Goal: Task Accomplishment & Management: Use online tool/utility

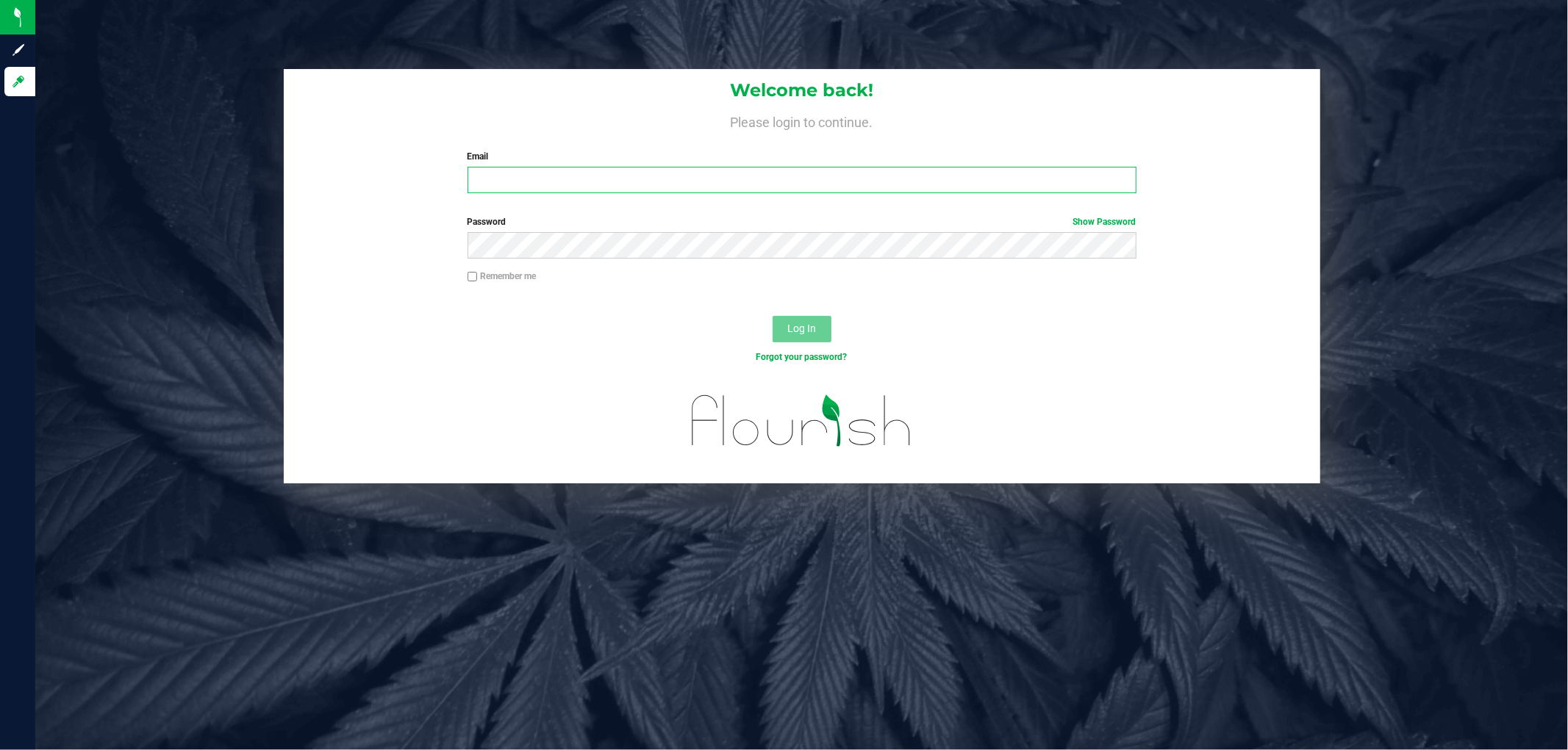
click at [500, 185] on input "Email" at bounding box center [801, 180] width 669 height 26
type input "l"
type input "rlarralde@liveparallel.com"
click at [820, 322] on button "Log In" at bounding box center [801, 329] width 59 height 26
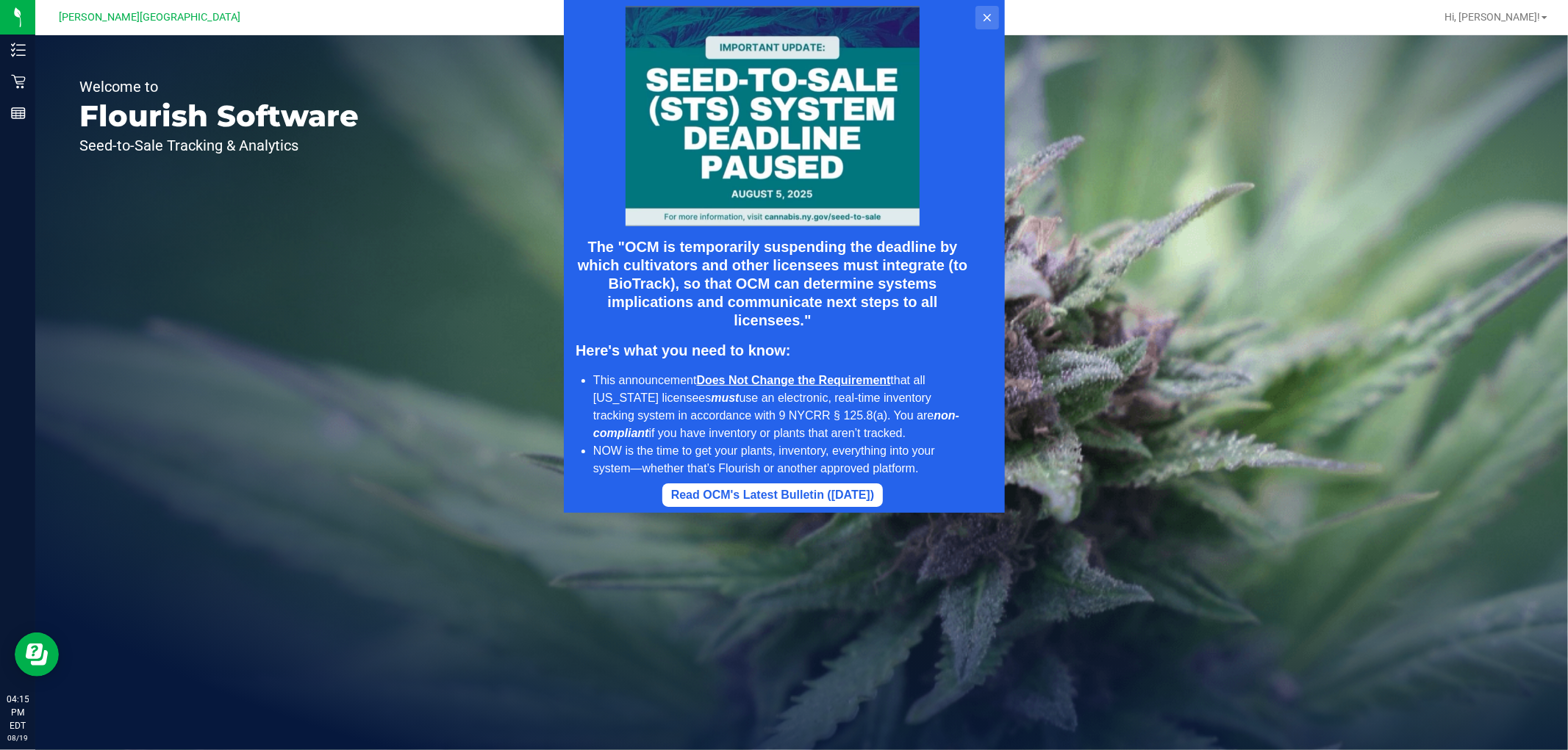
click at [984, 9] on button at bounding box center [986, 17] width 24 height 24
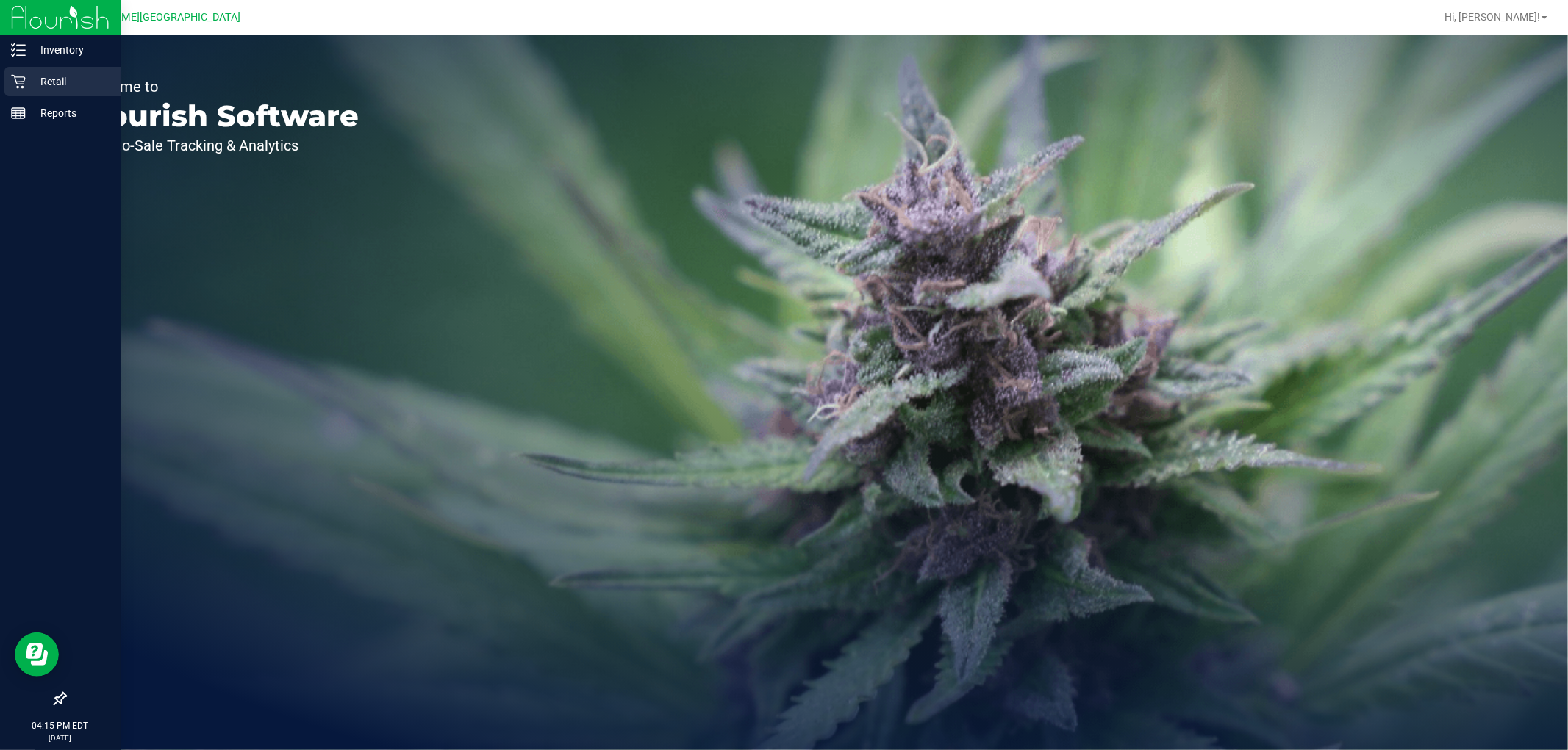
click at [58, 78] on p "Retail" at bounding box center [69, 81] width 88 height 17
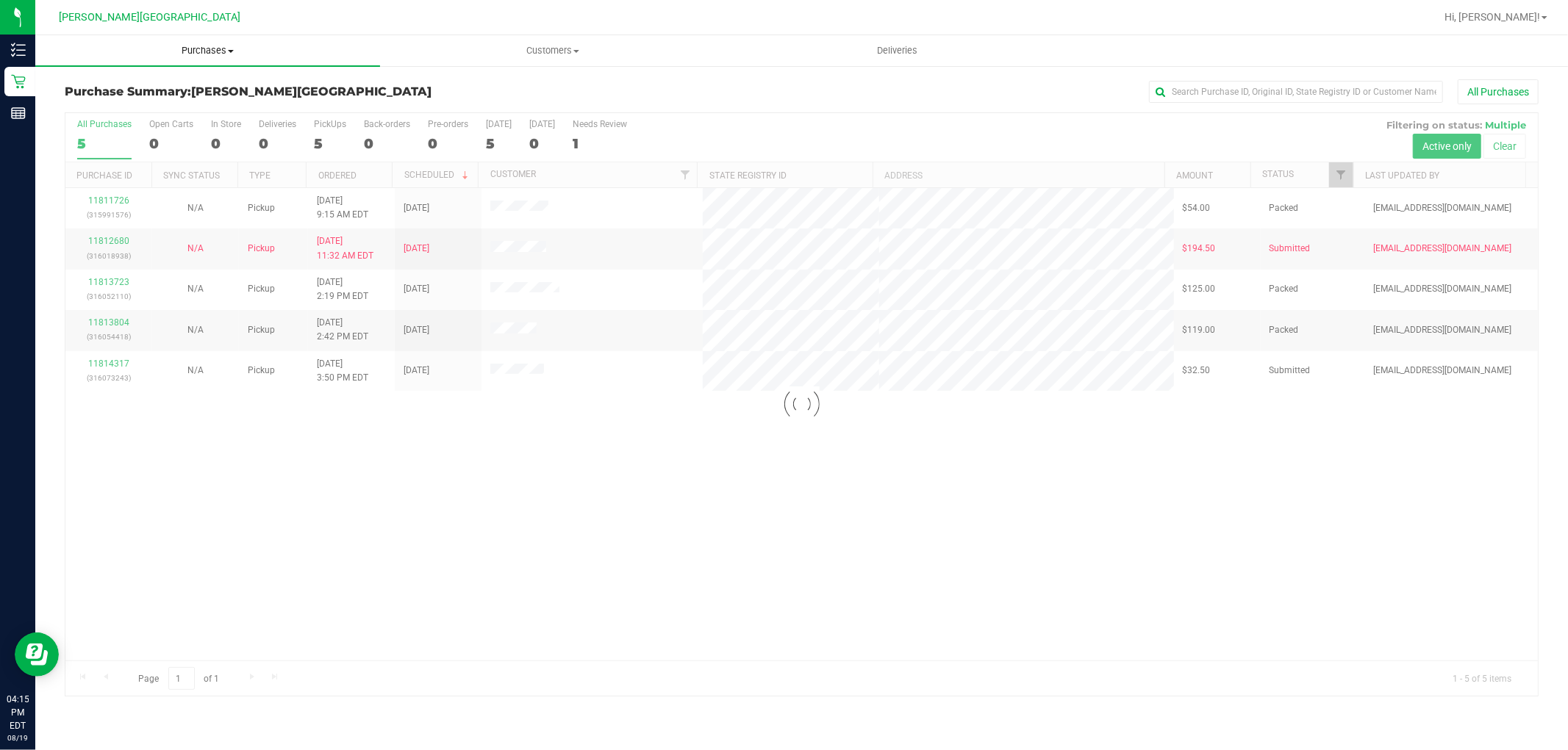
click at [214, 49] on span "Purchases" at bounding box center [208, 50] width 345 height 13
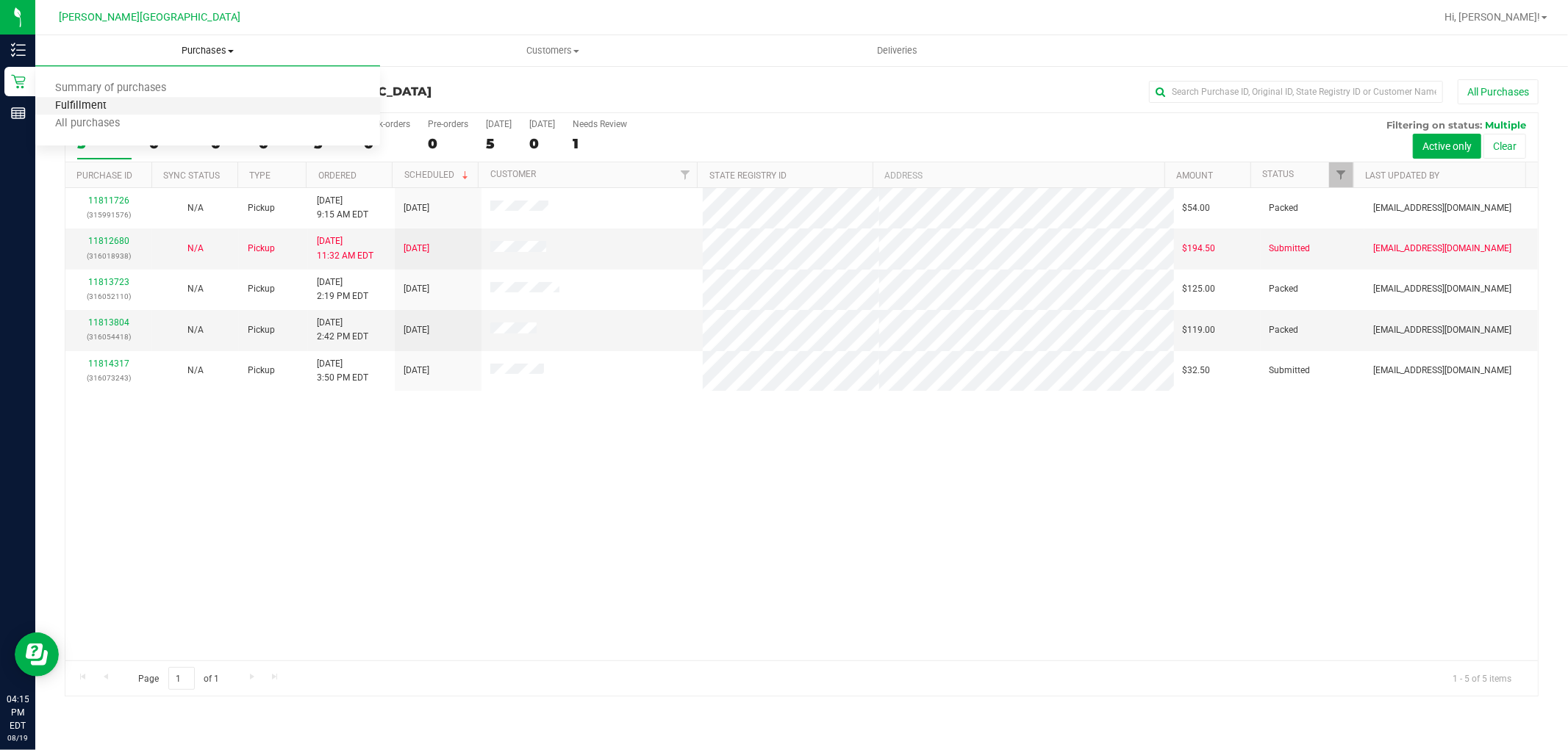
click at [113, 104] on span "Fulfillment" at bounding box center [81, 105] width 92 height 12
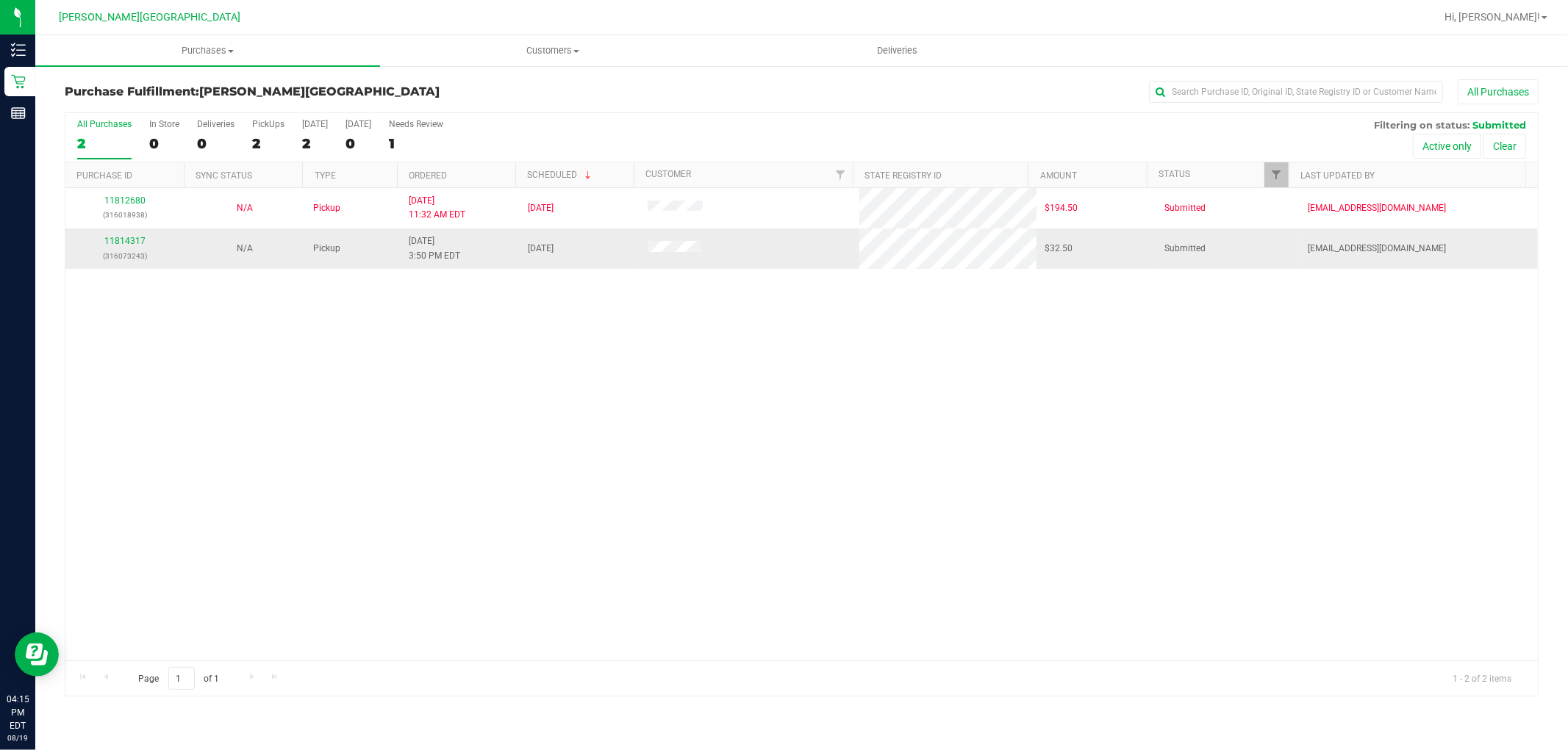
click at [134, 265] on td "11814317 (316073243)" at bounding box center [124, 248] width 119 height 40
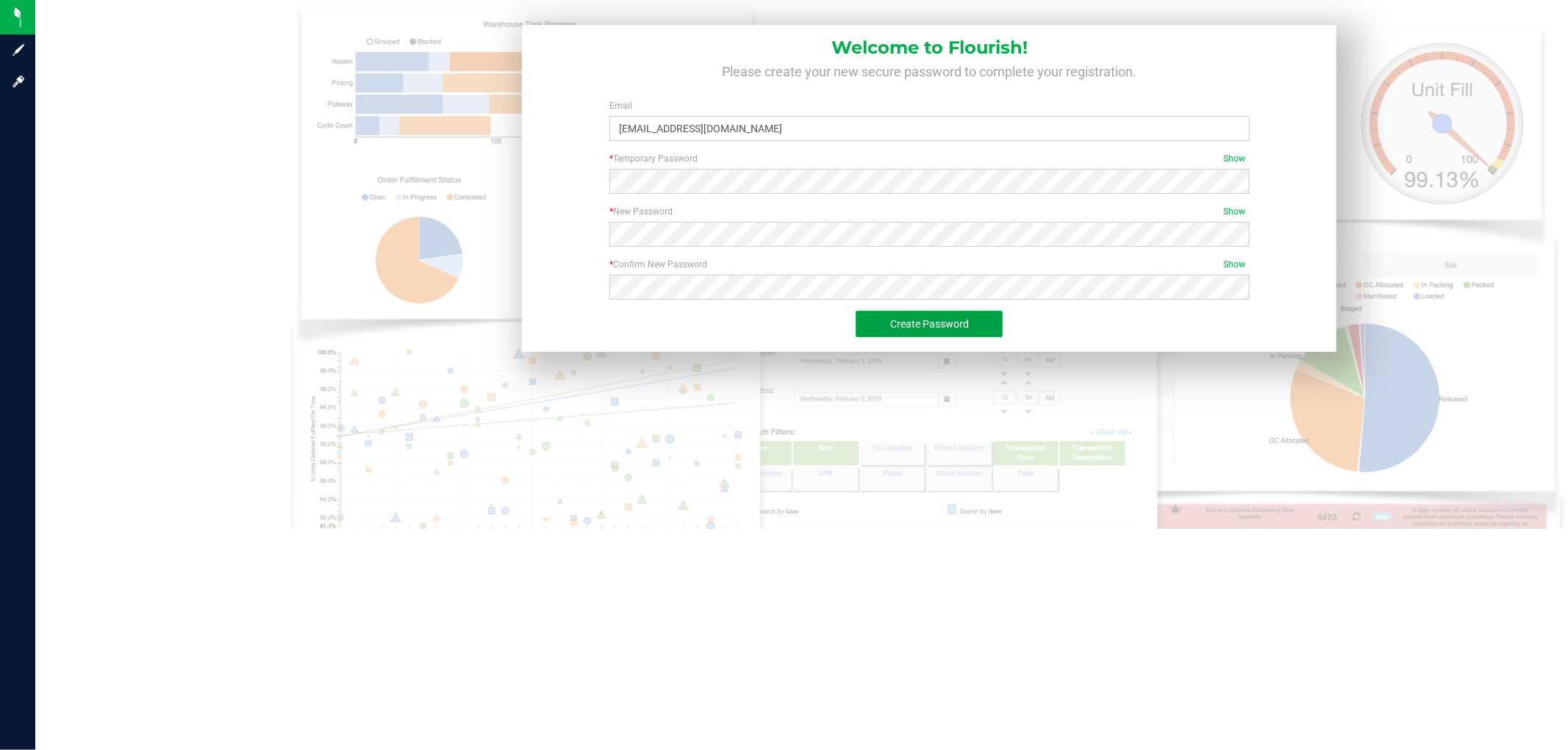
click at [905, 316] on button "Create Password" at bounding box center [929, 324] width 147 height 26
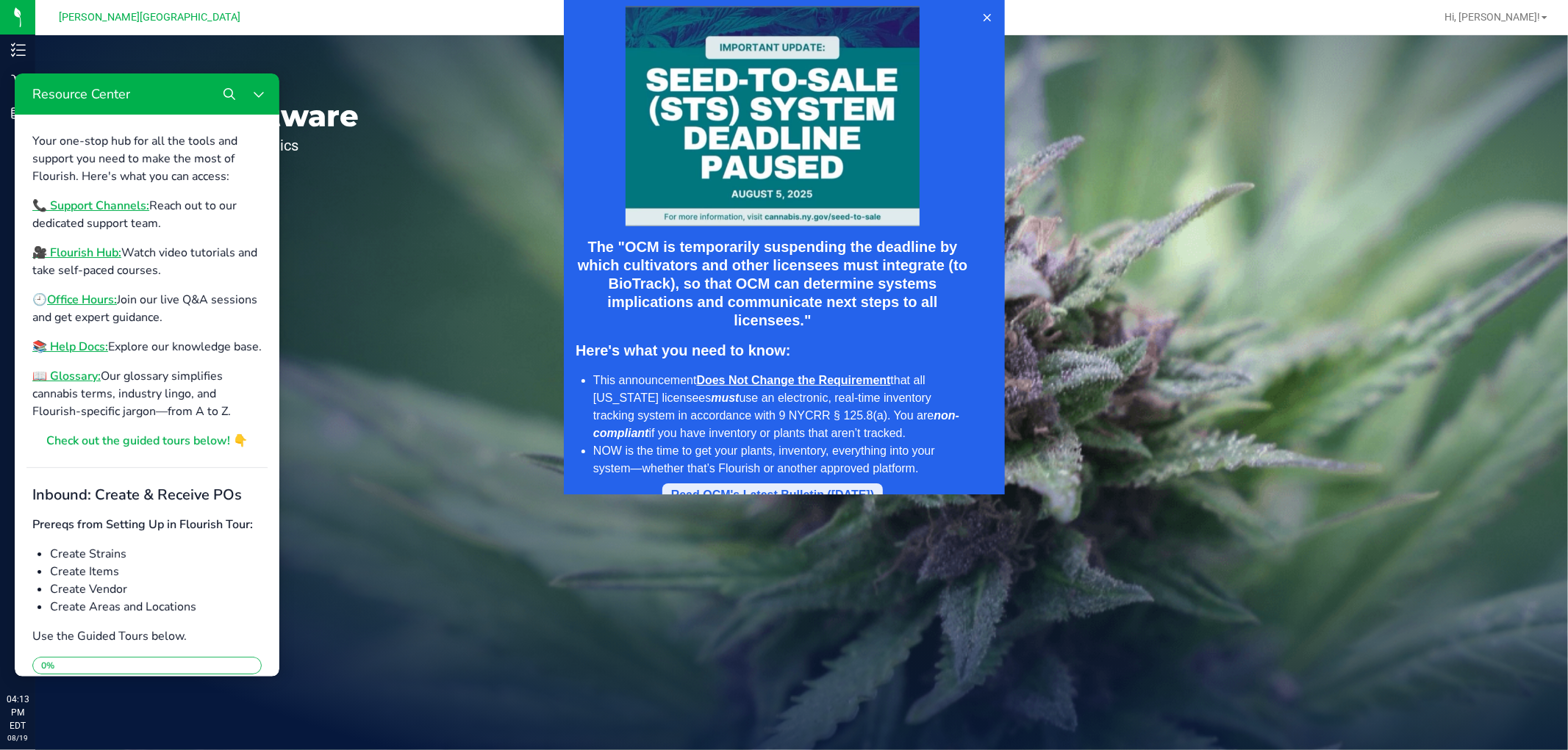
click at [866, 486] on div "Read OCM's Latest Bulletin (08.05.25)" at bounding box center [772, 495] width 203 height 17
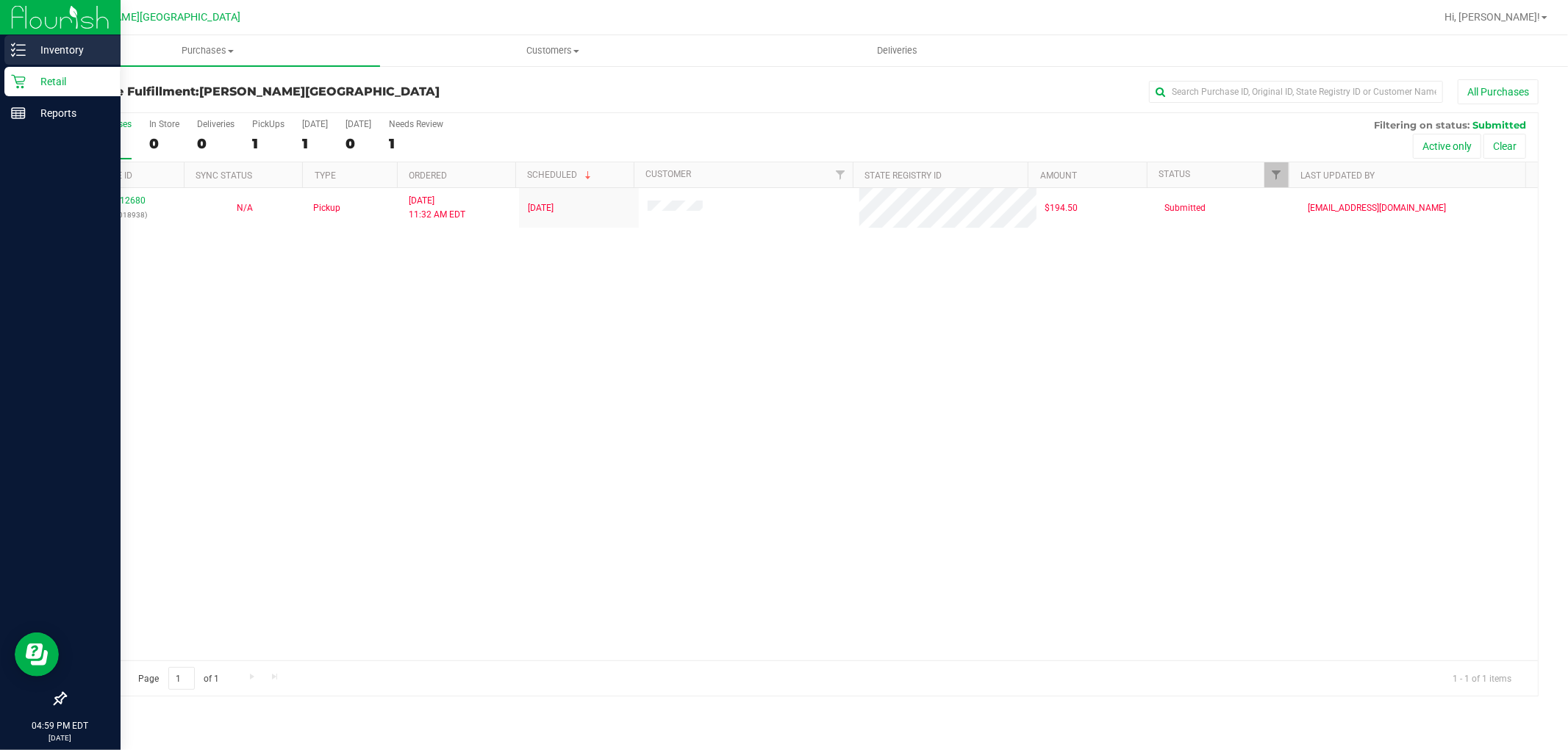
click at [46, 46] on p "Inventory" at bounding box center [69, 49] width 88 height 17
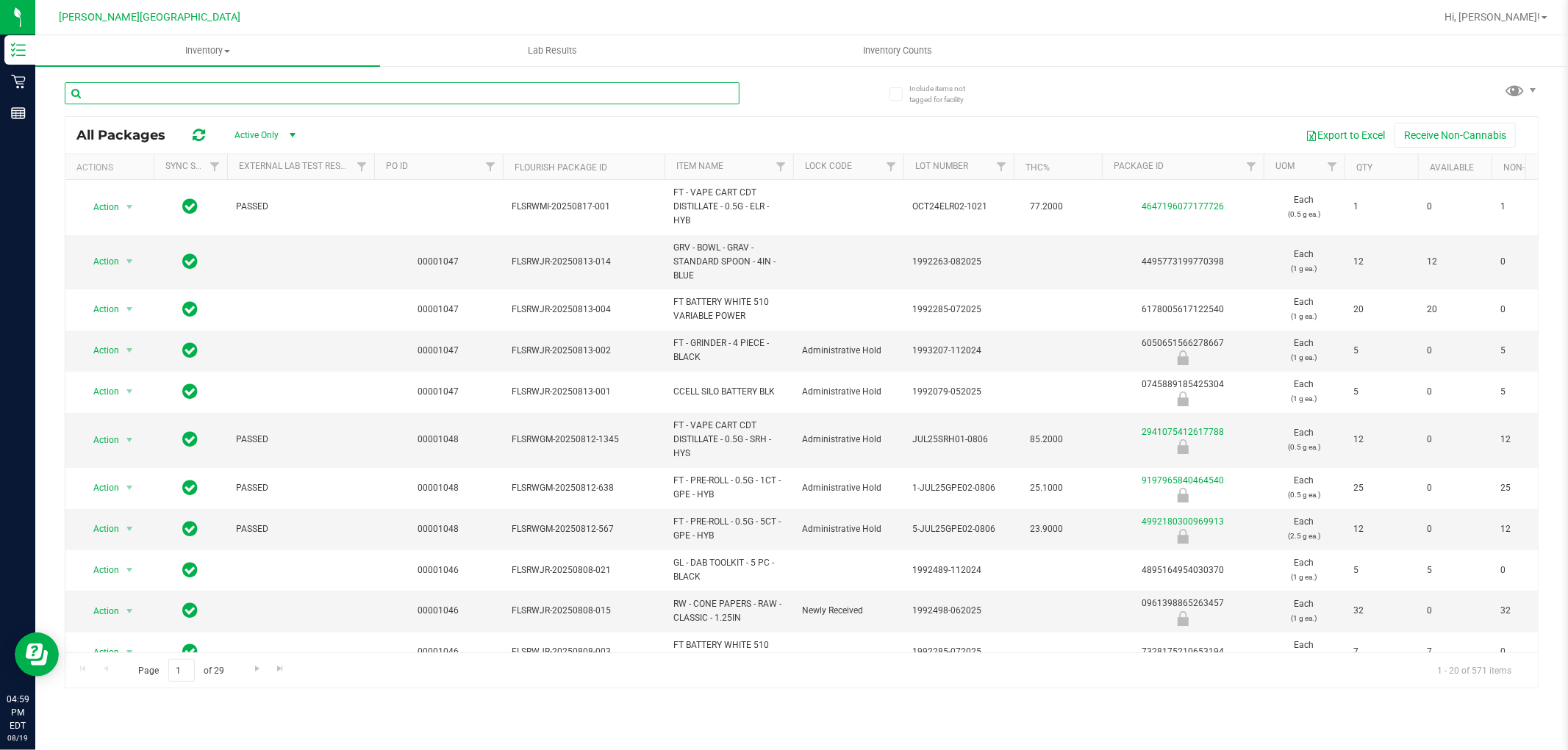
click at [248, 91] on input "text" at bounding box center [401, 93] width 674 height 22
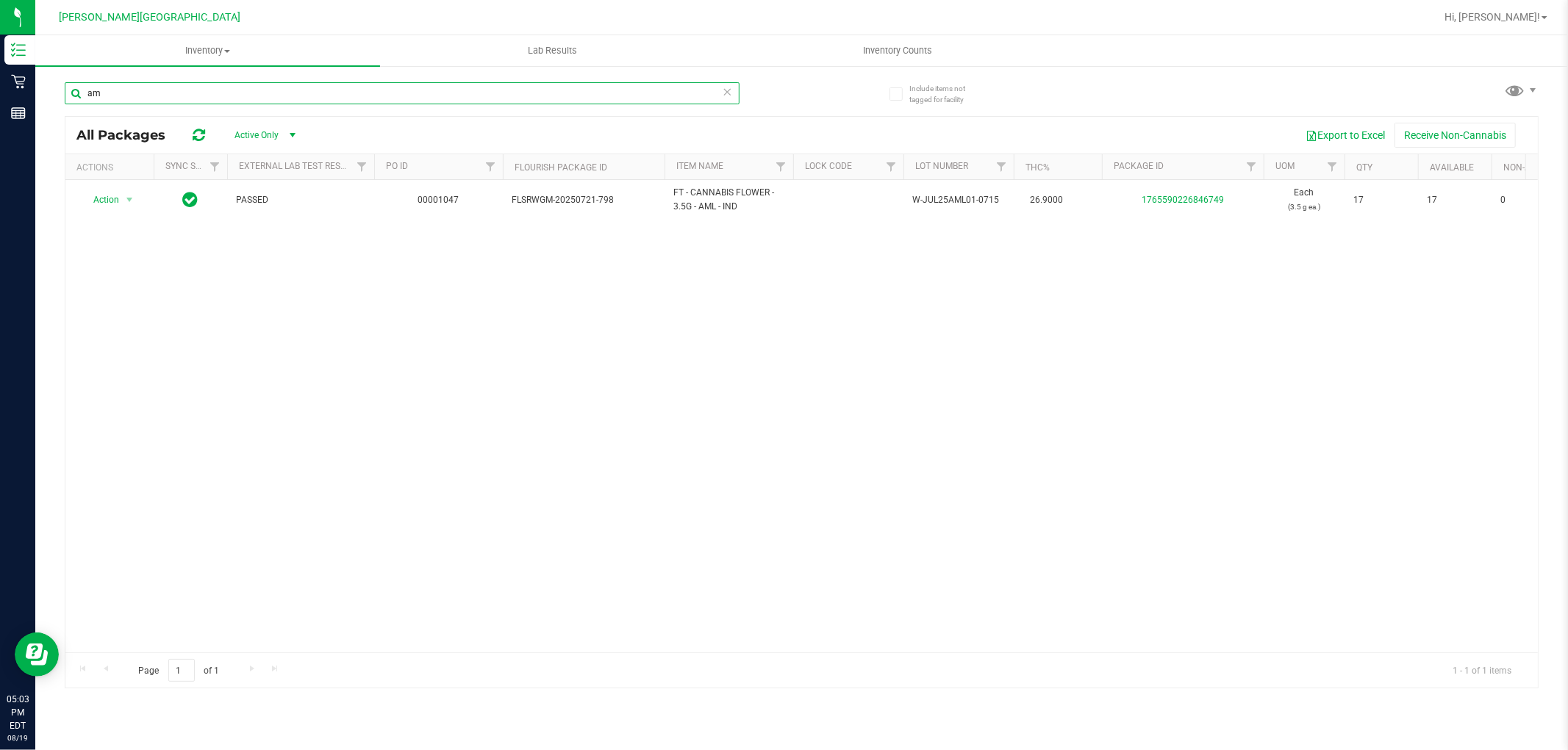
type input "a"
